Goal: Information Seeking & Learning: Learn about a topic

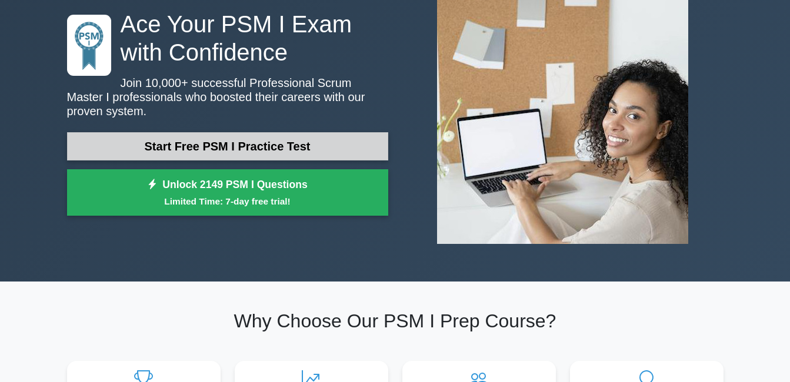
click at [288, 134] on link "Start Free PSM I Practice Test" at bounding box center [227, 146] width 321 height 28
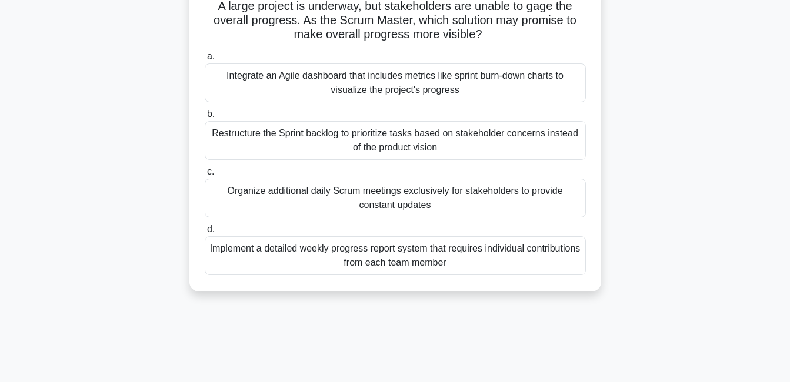
scroll to position [87, 0]
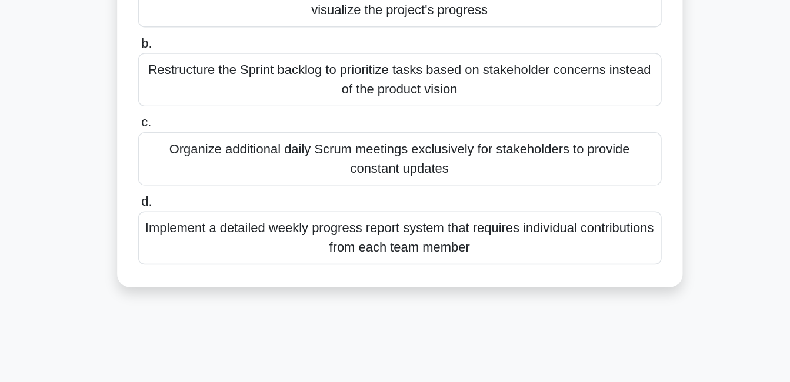
click at [429, 247] on div "Implement a detailed weekly progress report system that requires individual con…" at bounding box center [395, 254] width 381 height 39
click at [205, 232] on input "d. Implement a detailed weekly progress report system that requires individual …" at bounding box center [205, 229] width 0 height 8
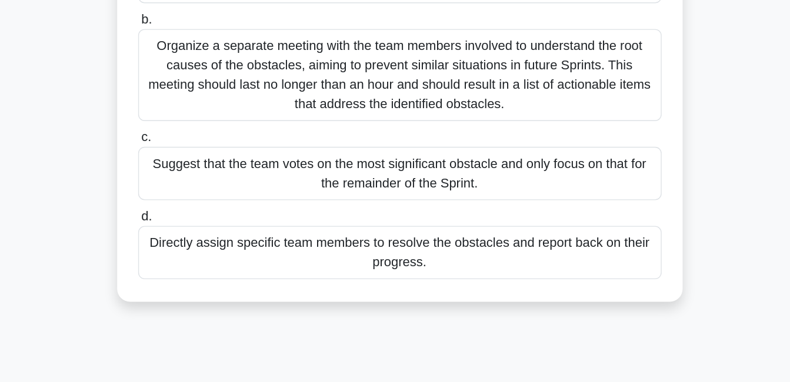
scroll to position [83, 0]
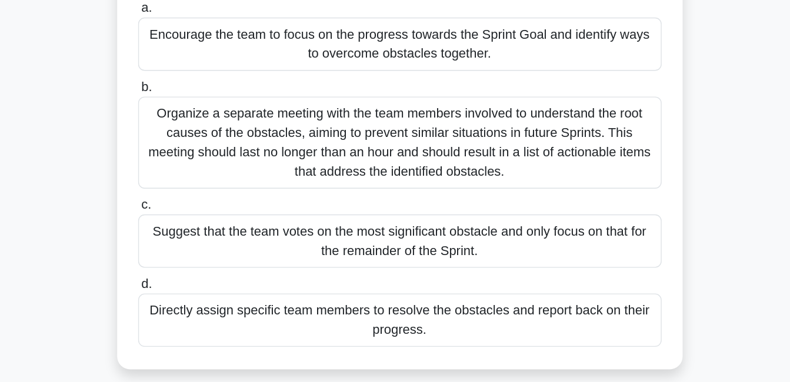
click at [458, 146] on div "Organize a separate meeting with the team members involved to understand the ro…" at bounding box center [395, 157] width 381 height 67
click at [205, 121] on input "b. Organize a separate meeting with the team members involved to understand the…" at bounding box center [205, 118] width 0 height 8
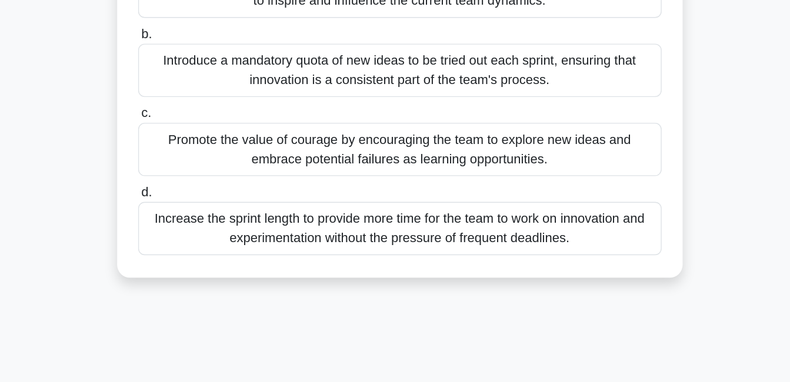
scroll to position [74, 0]
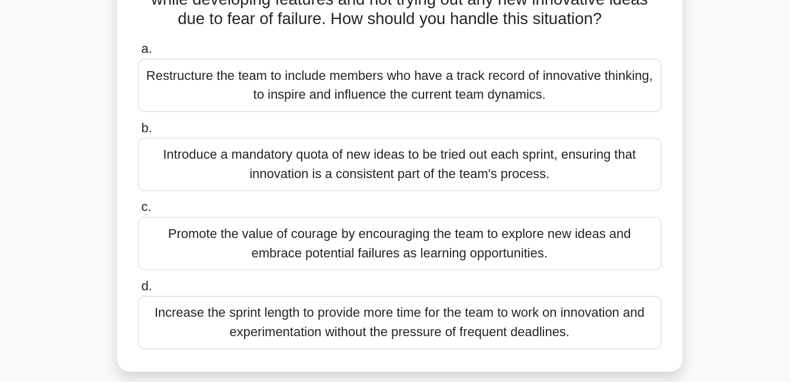
click at [399, 275] on div "Increase the sprint length to provide more time for the team to work on innovat…" at bounding box center [395, 268] width 381 height 39
click at [205, 246] on input "d. Increase the sprint length to provide more time for the team to work on inno…" at bounding box center [205, 242] width 0 height 8
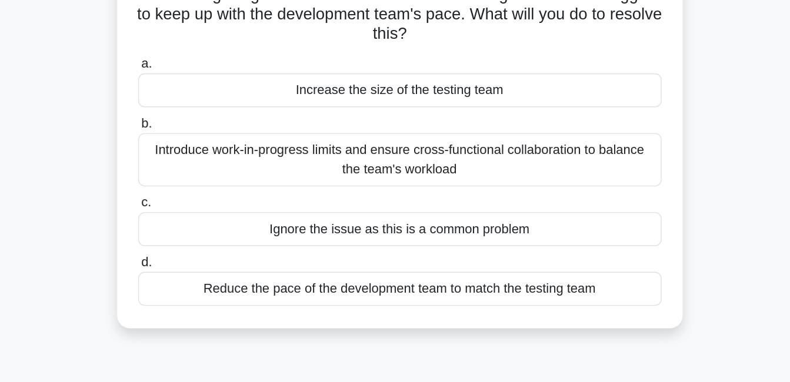
scroll to position [7, 0]
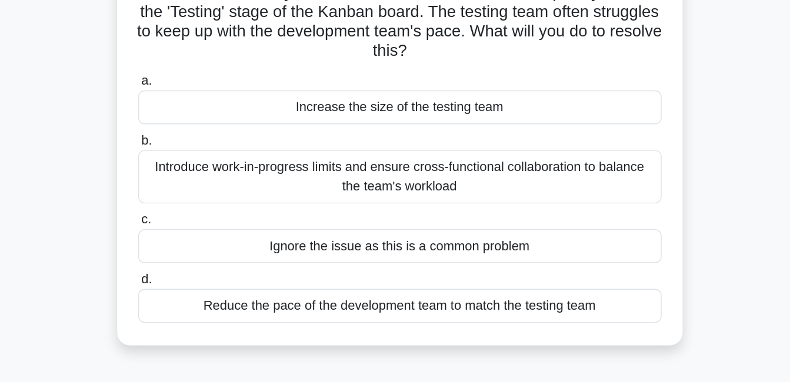
click at [462, 228] on div "Introduce work-in-progress limits and ensure cross-functional collaboration to …" at bounding box center [395, 219] width 381 height 39
click at [205, 197] on input "b. Introduce work-in-progress limits and ensure cross-functional collaboration …" at bounding box center [205, 193] width 0 height 8
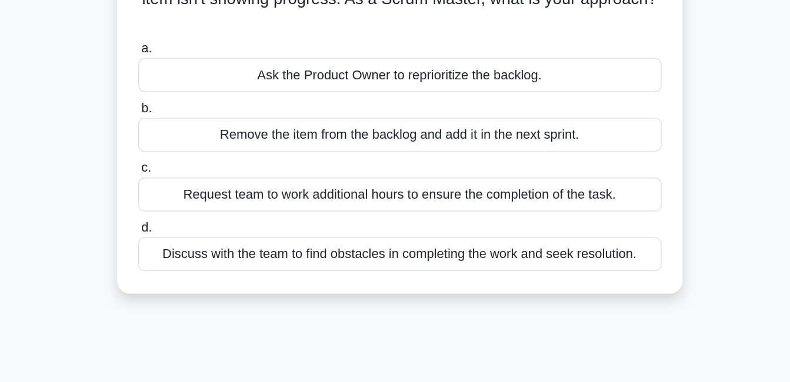
scroll to position [4, 0]
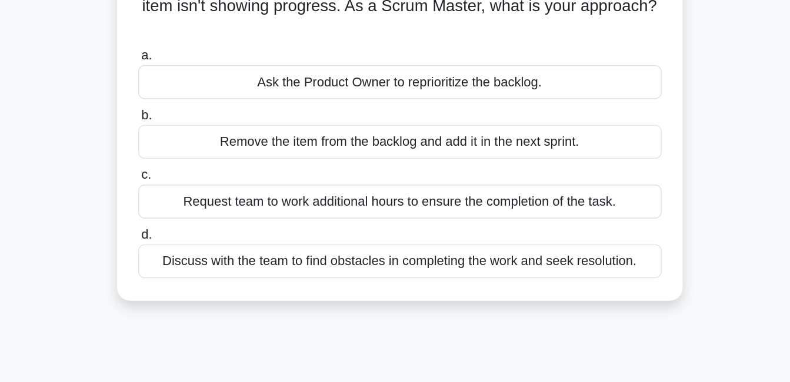
click at [386, 285] on div "Discuss with the team to find obstacles in completing the work and seek resolut…" at bounding box center [395, 288] width 381 height 25
click at [205, 273] on input "d. Discuss with the team to find obstacles in completing the work and seek reso…" at bounding box center [205, 269] width 0 height 8
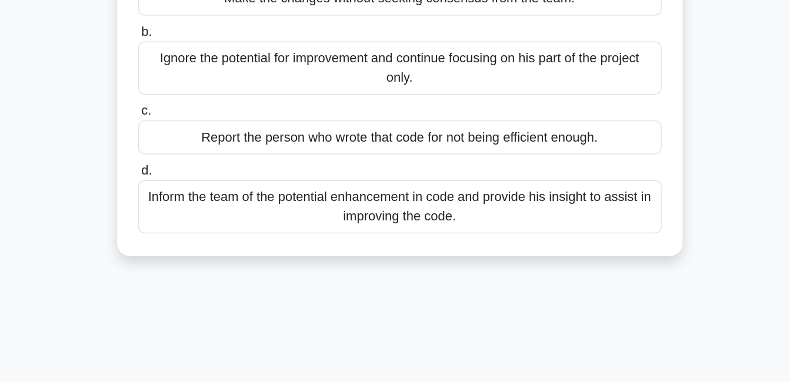
scroll to position [75, 0]
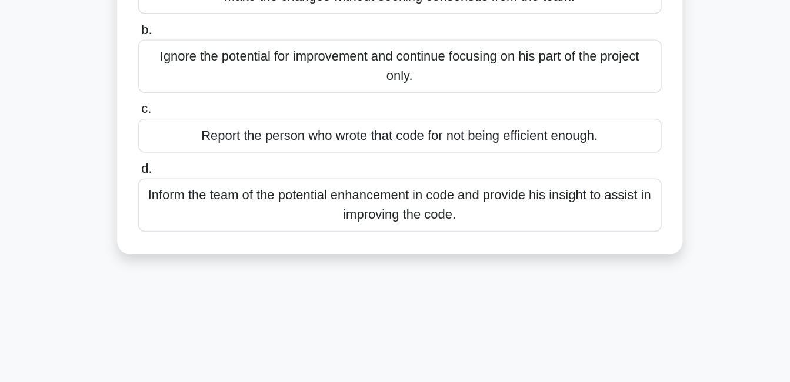
click at [489, 256] on div "Inform the team of the potential enhancement in code and provide his insight to…" at bounding box center [395, 252] width 381 height 39
click at [205, 231] on input "d. Inform the team of the potential enhancement in code and provide his insight…" at bounding box center [205, 227] width 0 height 8
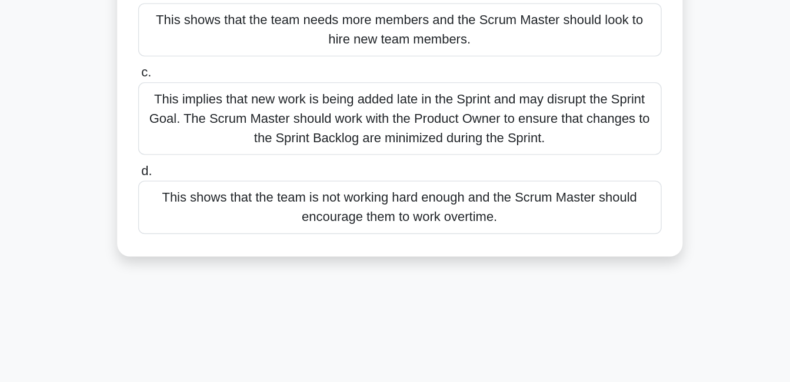
scroll to position [102, 0]
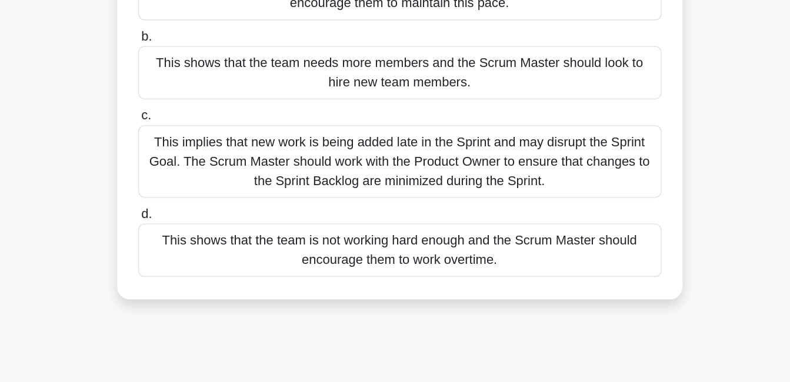
click at [309, 192] on div "This implies that new work is being added late in the Sprint and may disrupt th…" at bounding box center [395, 189] width 381 height 53
click at [205, 160] on input "c. This implies that new work is being added late in the Sprint and may disrupt…" at bounding box center [205, 156] width 0 height 8
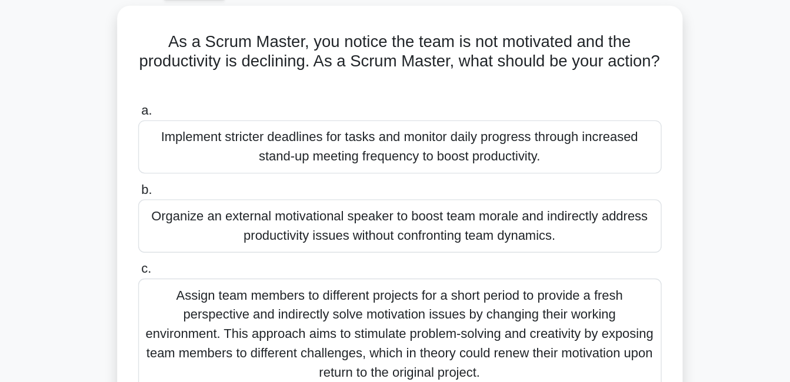
scroll to position [0, 0]
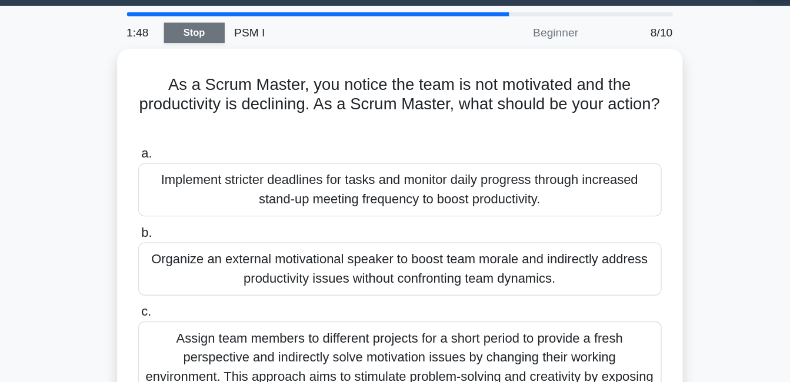
click at [251, 59] on link "Stop" at bounding box center [245, 57] width 44 height 15
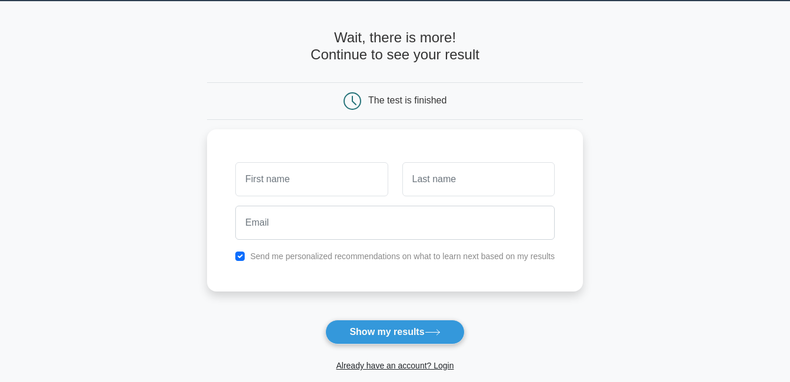
scroll to position [38, 0]
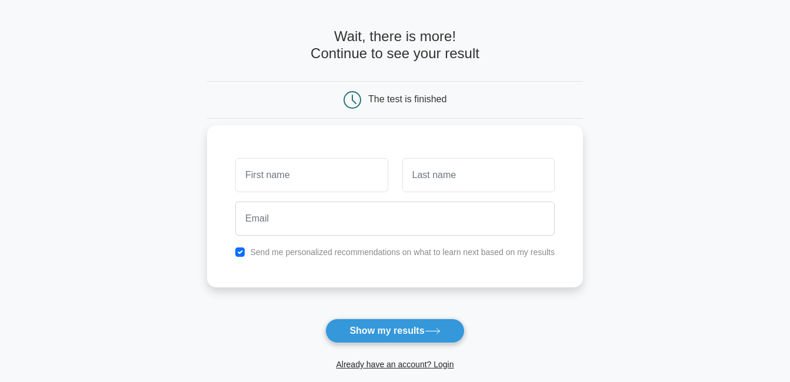
click at [333, 168] on input "text" at bounding box center [311, 175] width 152 height 34
type input "Firangiz"
click at [441, 176] on input "text" at bounding box center [478, 175] width 152 height 34
type input "Guliyeva"
drag, startPoint x: 342, startPoint y: 238, endPoint x: 331, endPoint y: 216, distance: 24.5
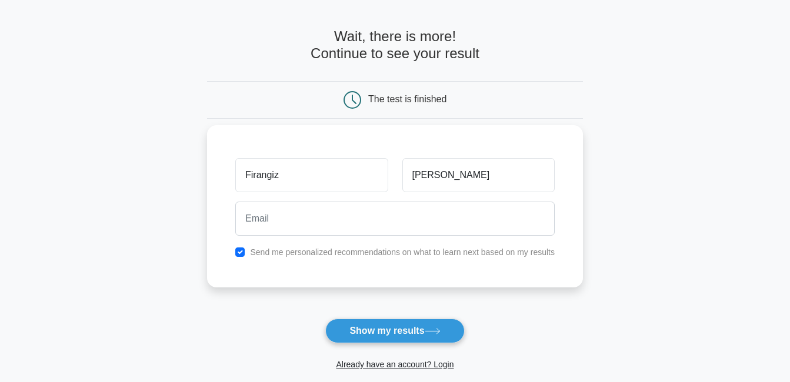
click at [331, 216] on div at bounding box center [394, 219] width 333 height 44
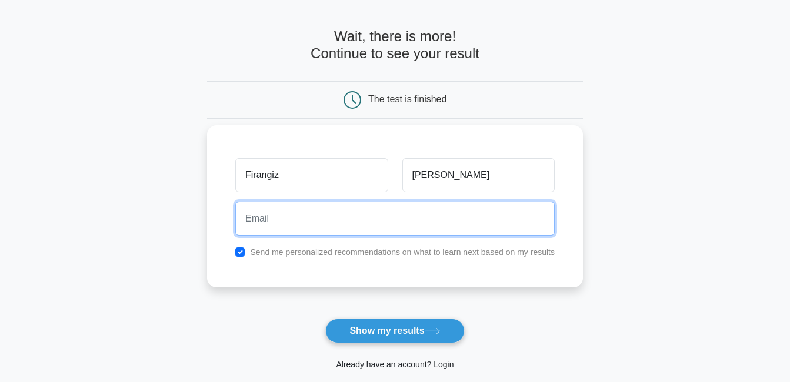
click at [331, 216] on input "email" at bounding box center [394, 219] width 319 height 34
type input "quliyevafirengiz7@gmail.com"
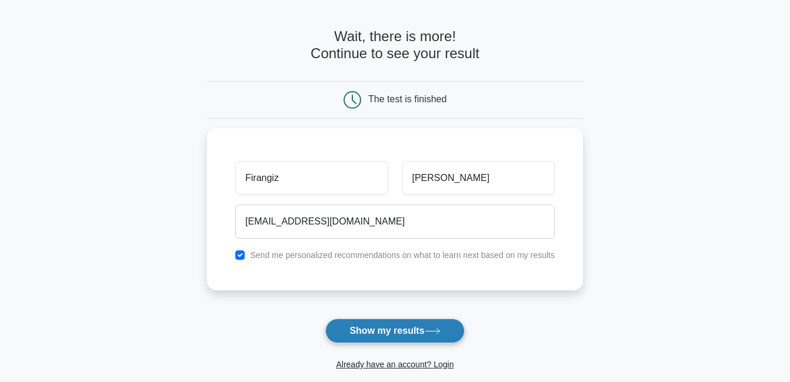
click at [395, 334] on button "Show my results" at bounding box center [394, 331] width 139 height 25
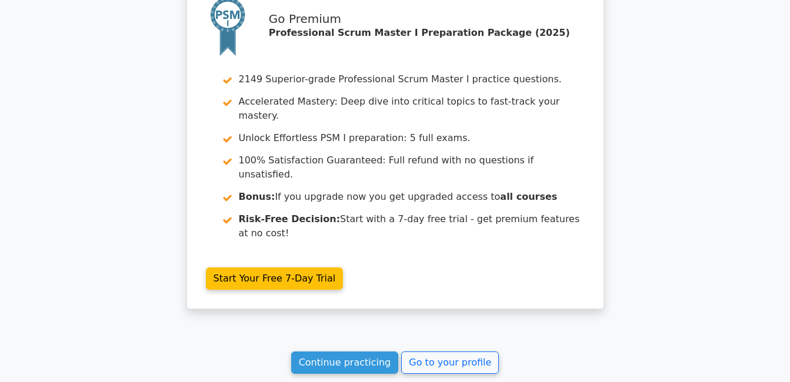
scroll to position [1865, 0]
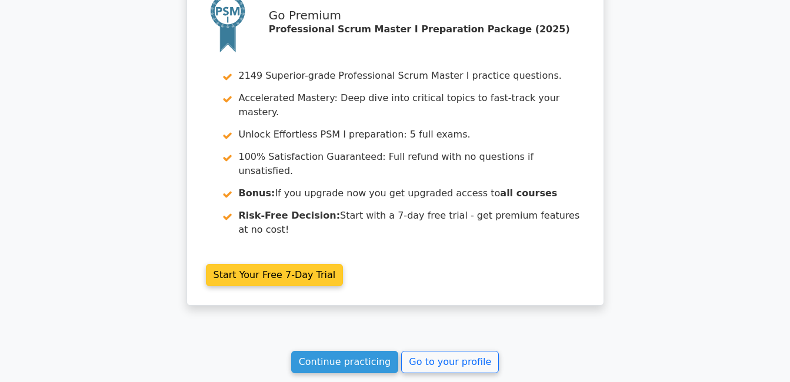
click at [286, 264] on link "Start Your Free 7-Day Trial" at bounding box center [275, 275] width 138 height 22
